Goal: Navigation & Orientation: Understand site structure

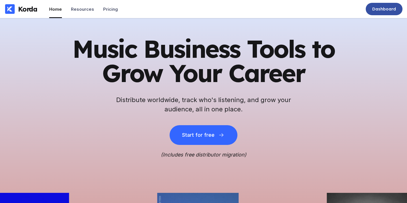
click at [377, 10] on div "Dashboard" at bounding box center [384, 9] width 24 height 6
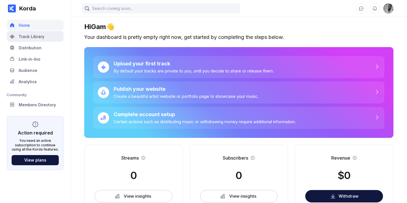
click at [44, 39] on div "Track Library" at bounding box center [35, 36] width 57 height 11
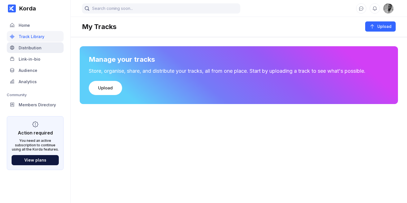
click at [45, 46] on div "Distribution" at bounding box center [35, 47] width 57 height 11
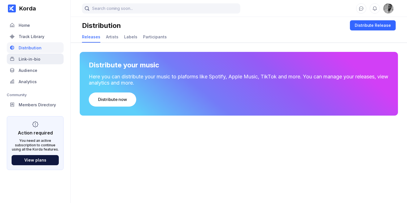
click at [43, 64] on div "Link-in-bio" at bounding box center [35, 59] width 57 height 11
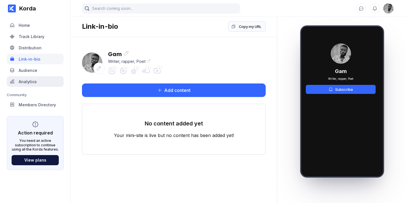
click at [41, 77] on div "Analytics" at bounding box center [35, 81] width 57 height 11
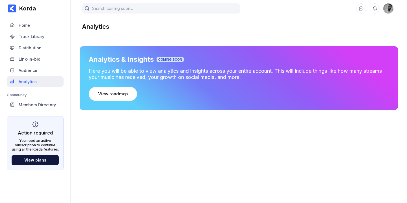
click at [40, 83] on div "Analytics" at bounding box center [35, 81] width 57 height 11
click at [39, 75] on div "Audience" at bounding box center [35, 70] width 57 height 11
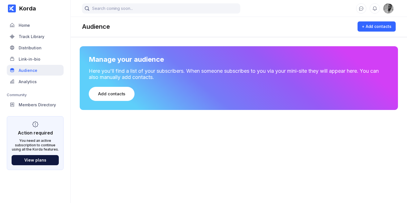
click at [39, 72] on div "Audience" at bounding box center [35, 70] width 57 height 11
click at [39, 65] on link "Link-in-bio" at bounding box center [35, 59] width 57 height 11
